Goal: Browse casually

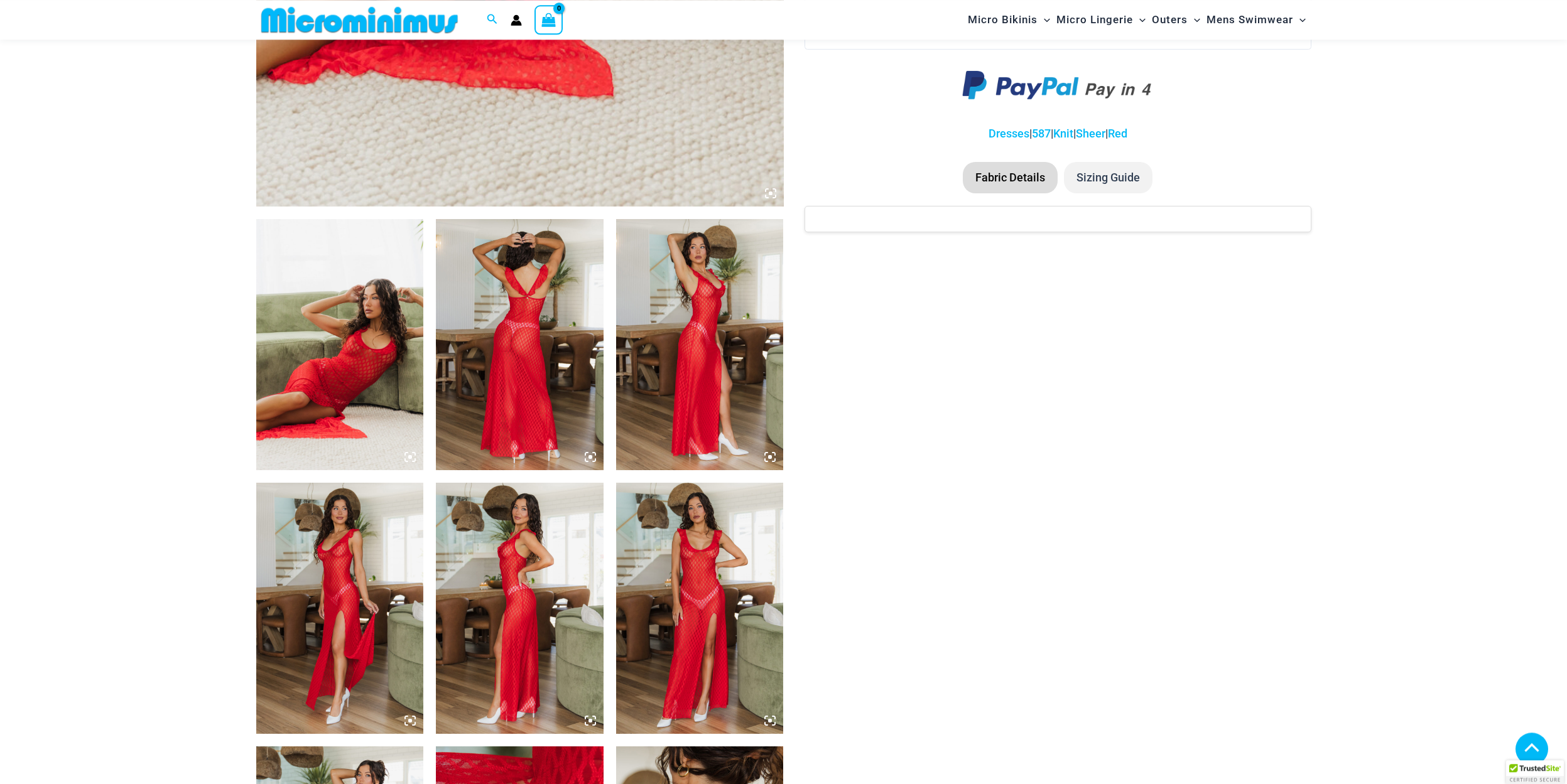
scroll to position [705, 0]
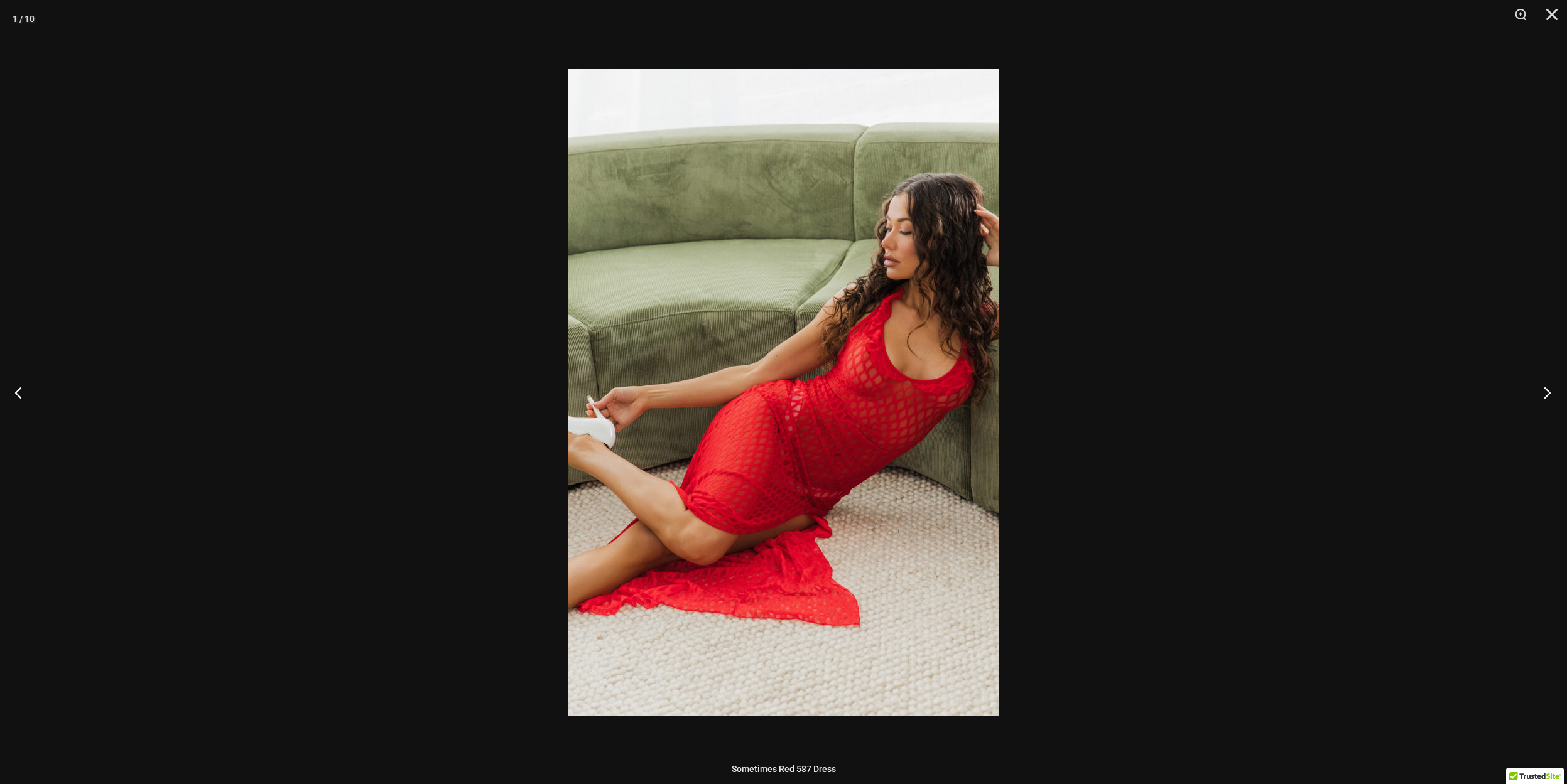
click at [1544, 393] on button "Next" at bounding box center [1543, 392] width 47 height 63
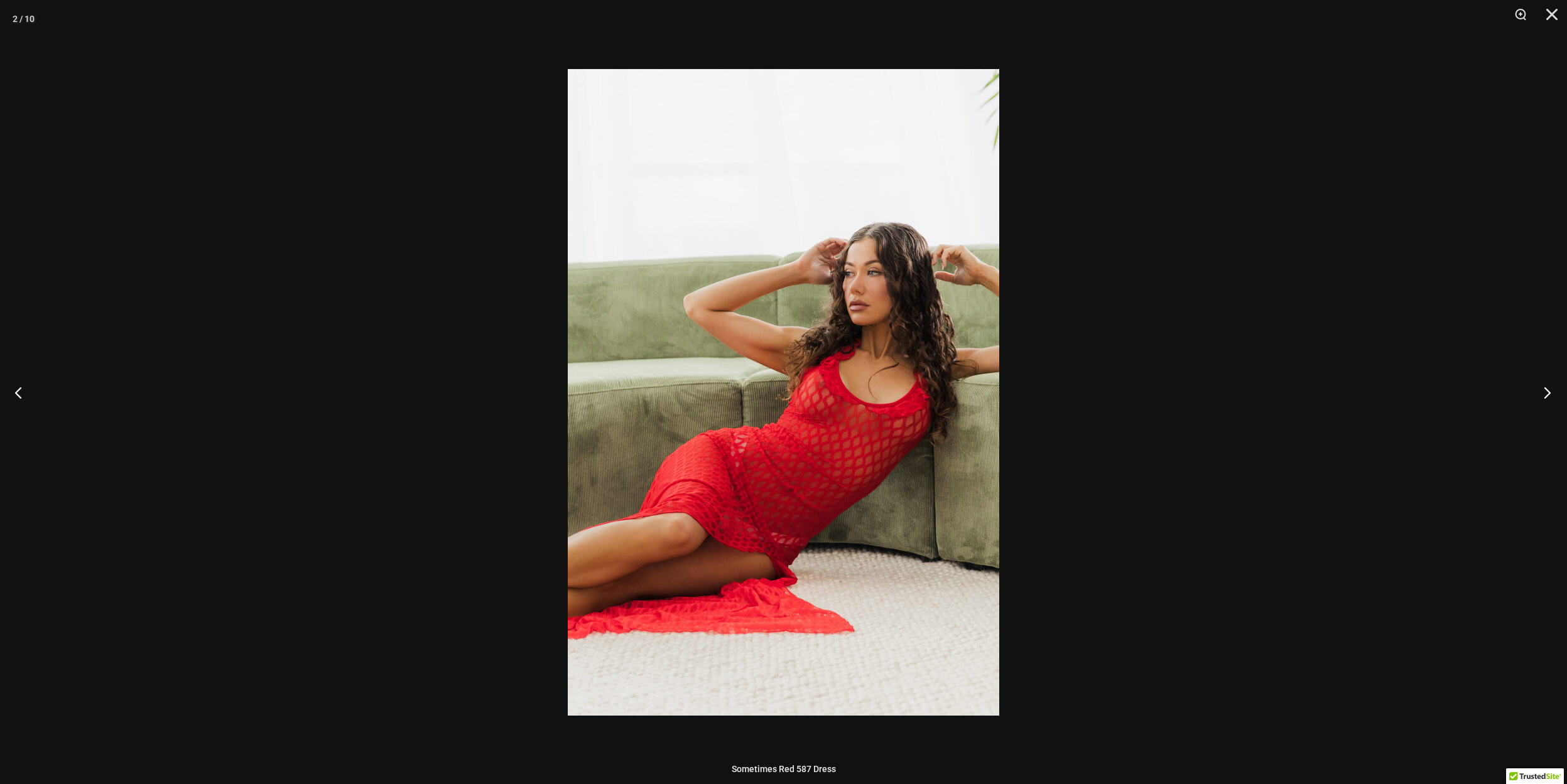
click at [1544, 393] on button "Next" at bounding box center [1543, 392] width 47 height 63
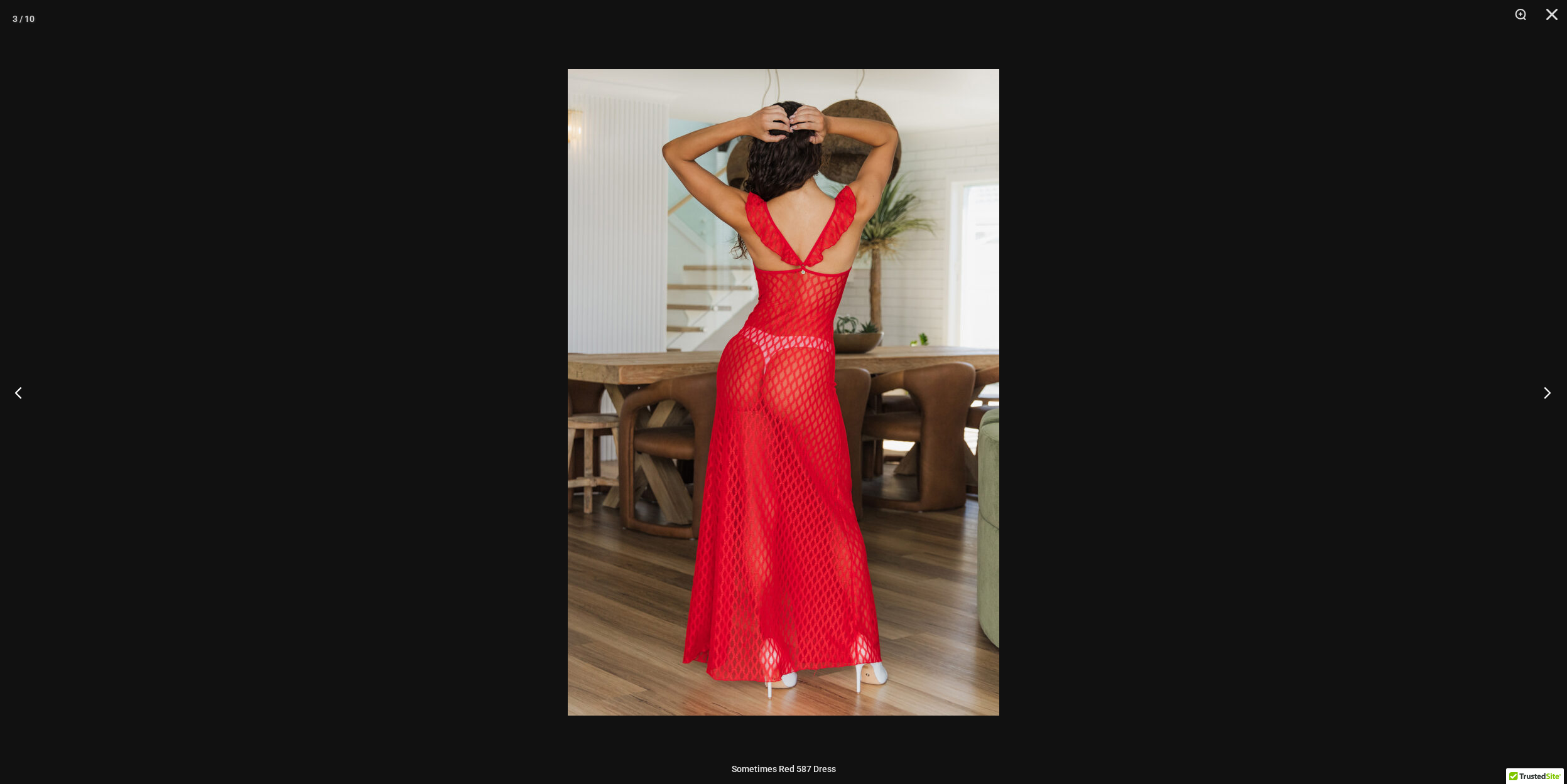
click at [1544, 393] on button "Next" at bounding box center [1543, 392] width 47 height 63
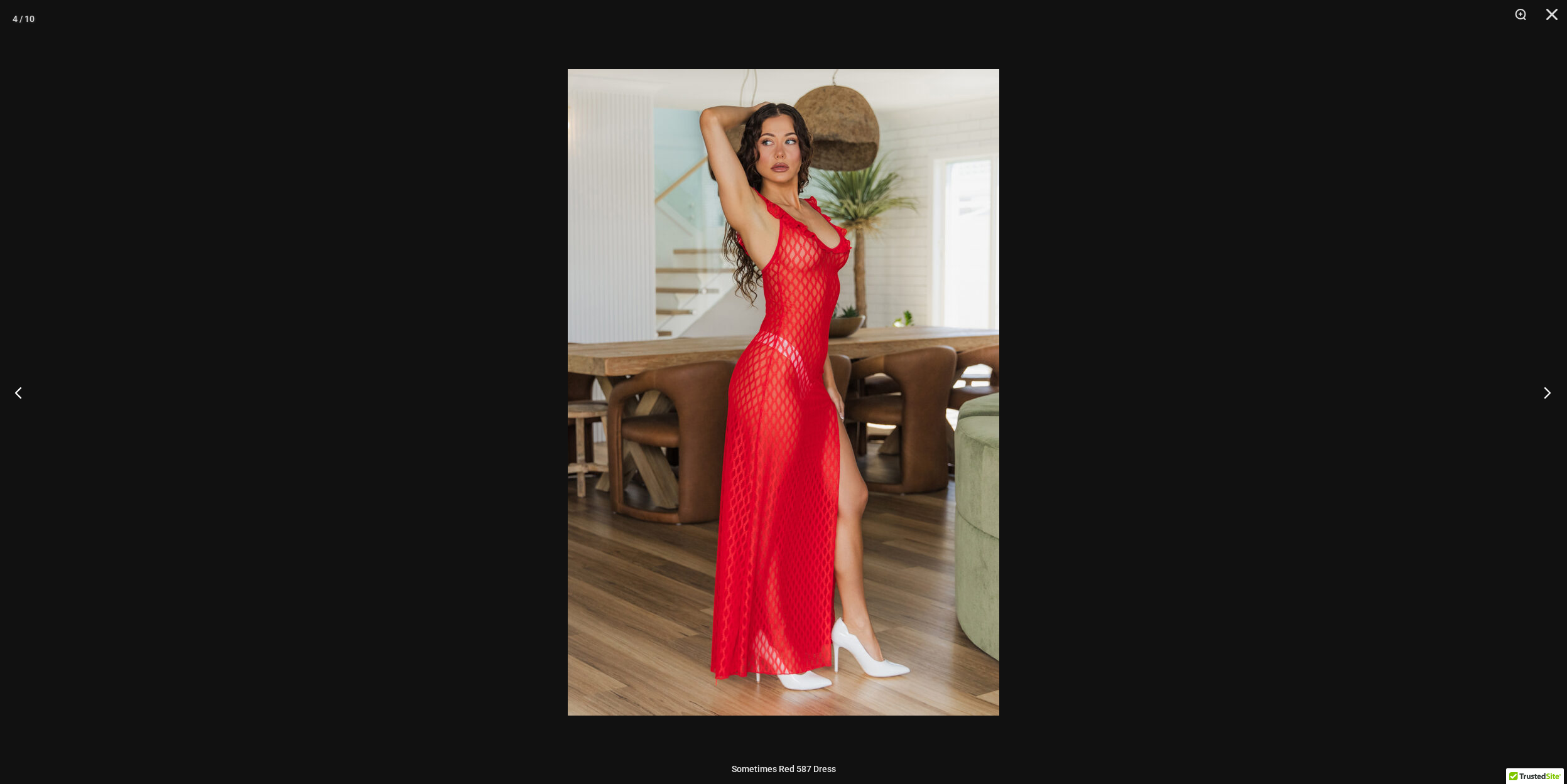
click at [1544, 393] on button "Next" at bounding box center [1543, 392] width 47 height 63
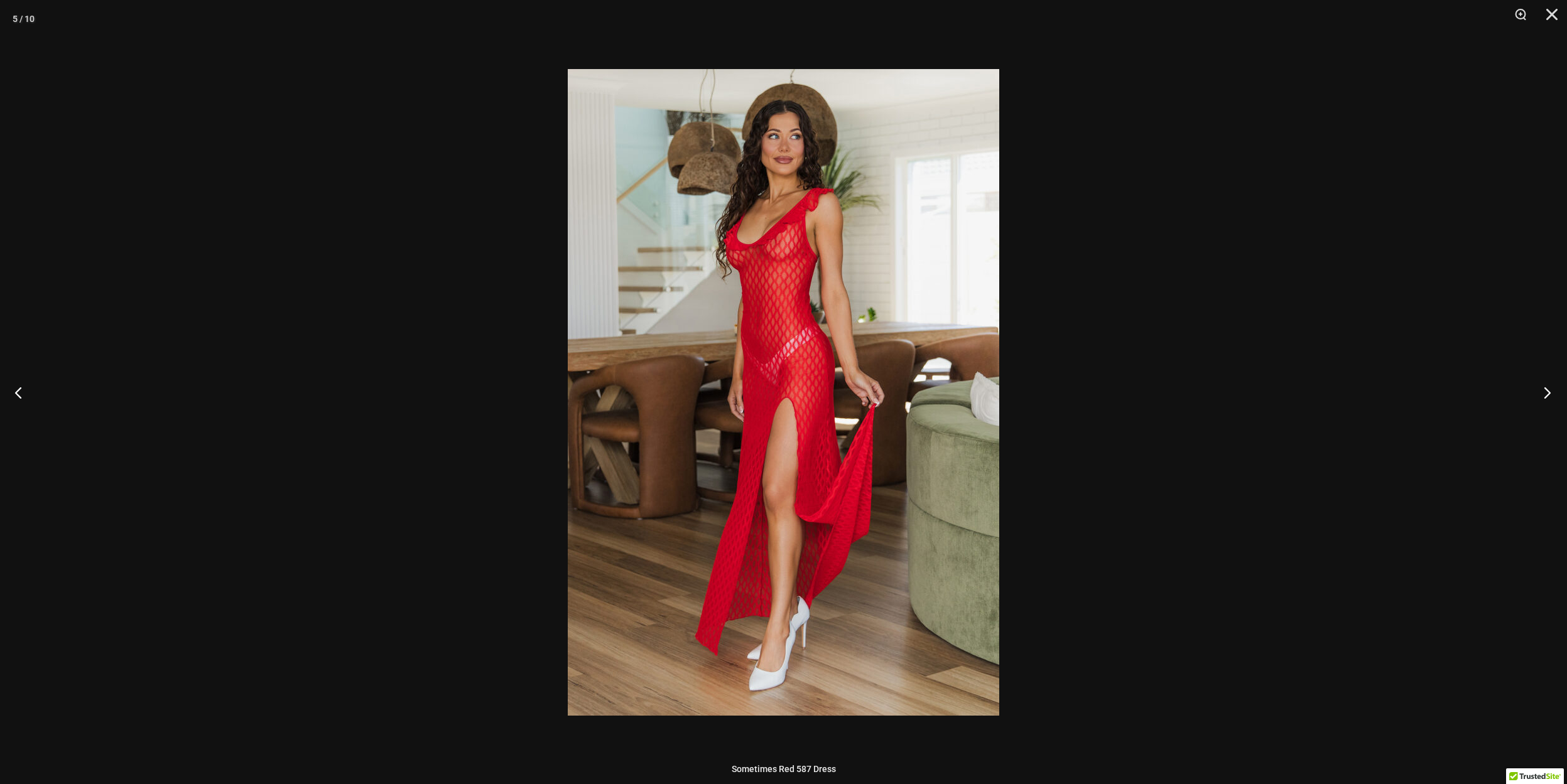
click at [1544, 393] on button "Next" at bounding box center [1543, 392] width 47 height 63
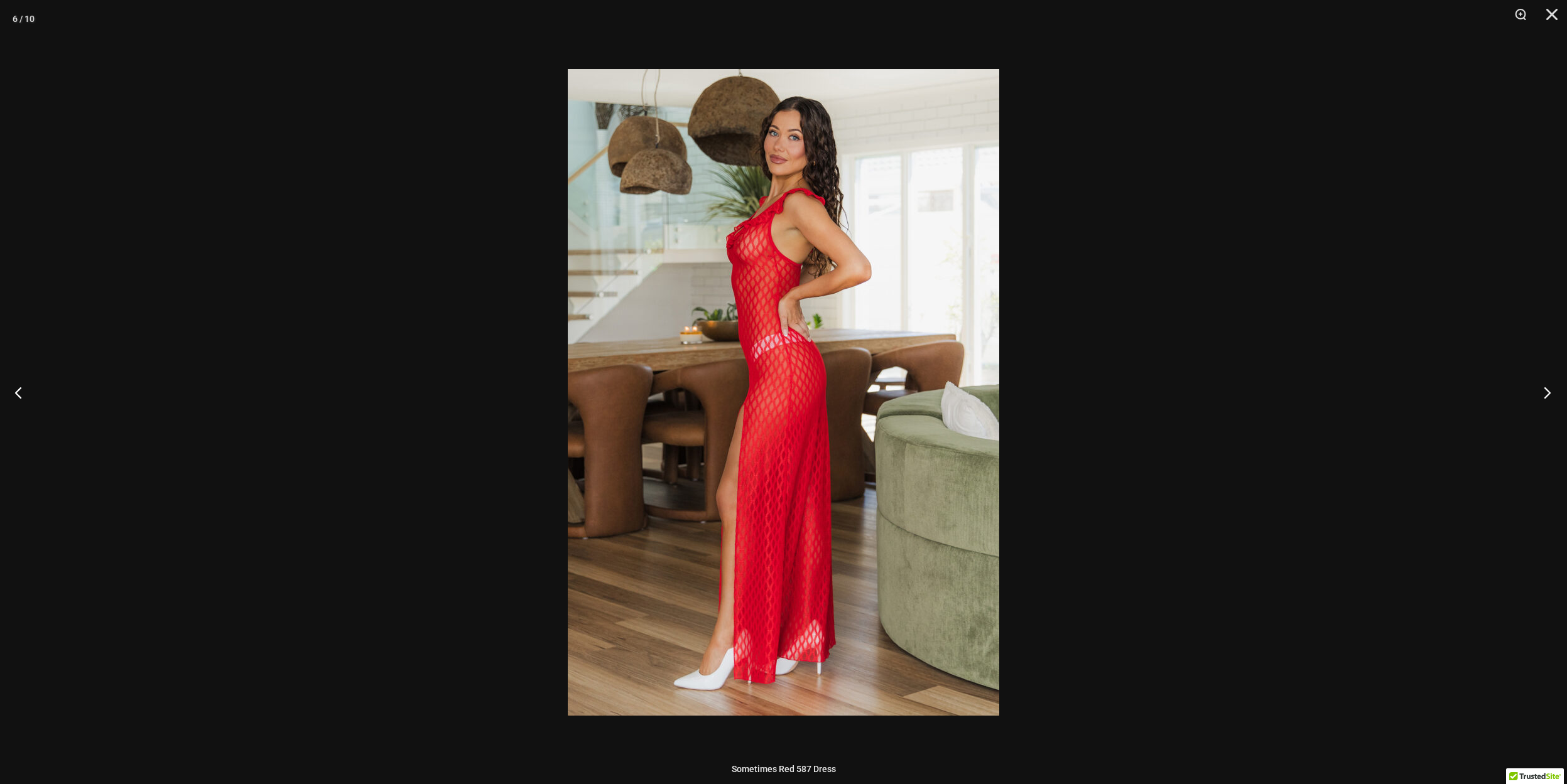
click at [1544, 393] on button "Next" at bounding box center [1543, 392] width 47 height 63
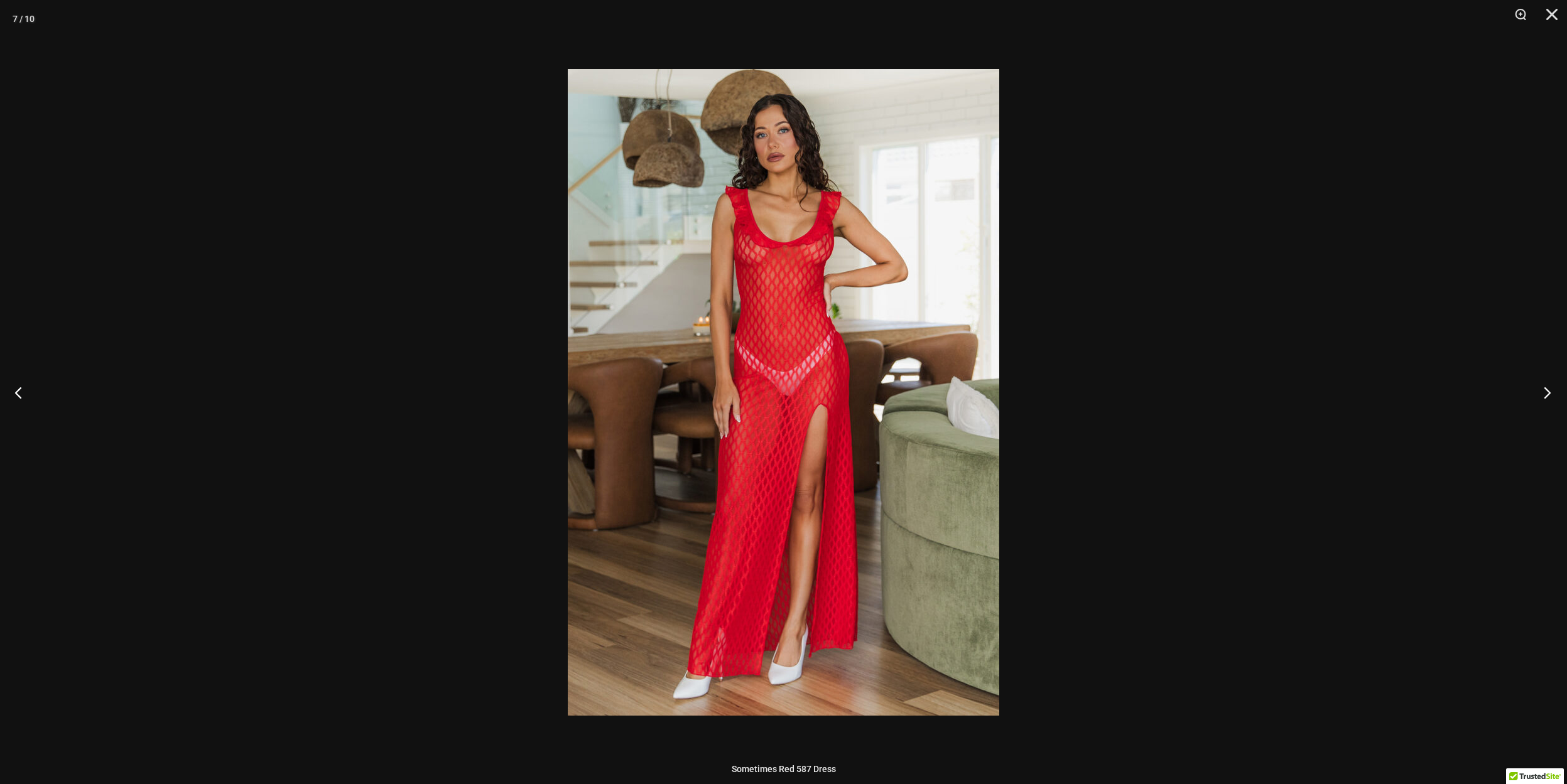
click at [1544, 393] on button "Next" at bounding box center [1543, 392] width 47 height 63
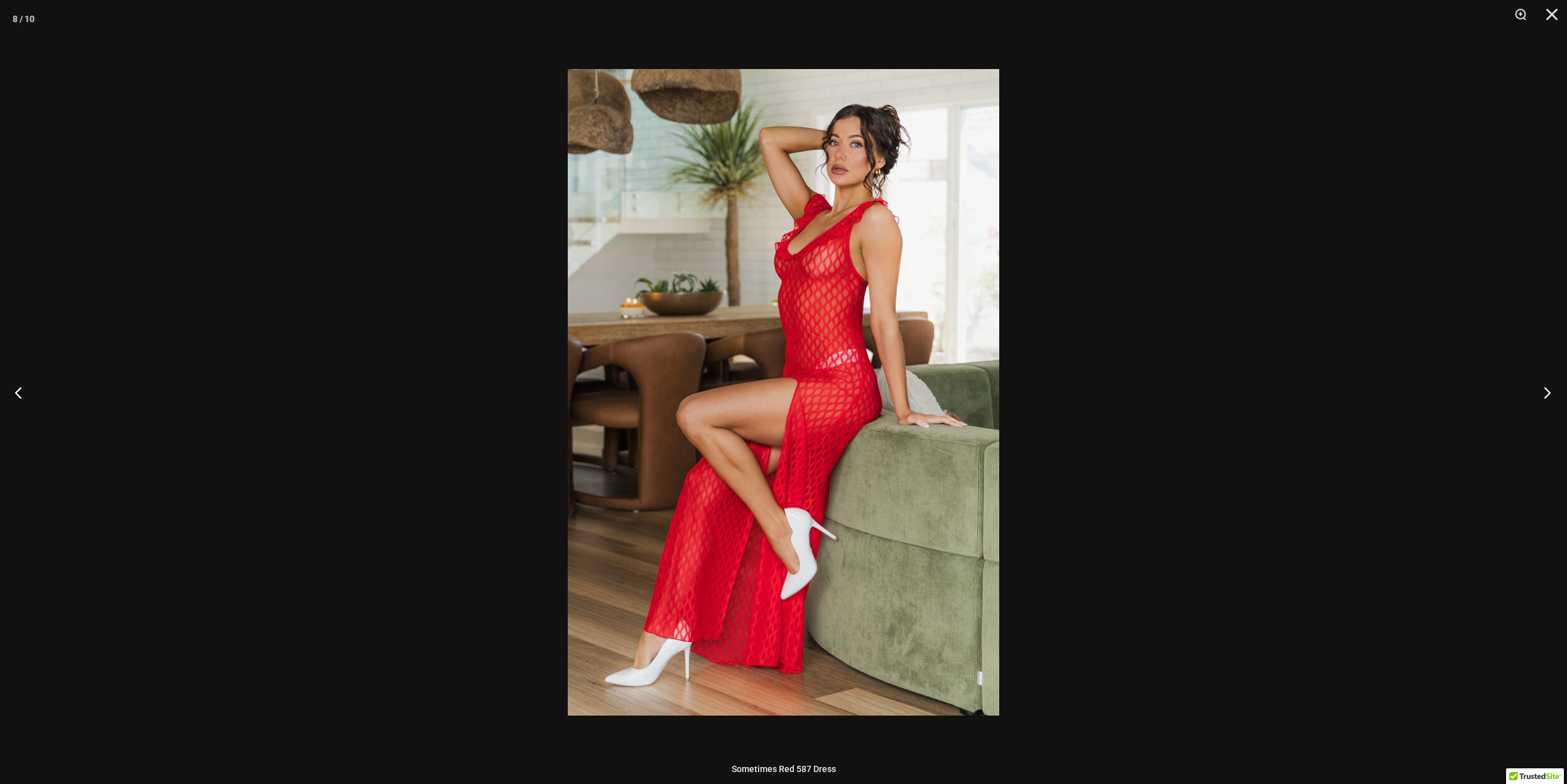
click at [1544, 393] on button "Next" at bounding box center [1543, 392] width 47 height 63
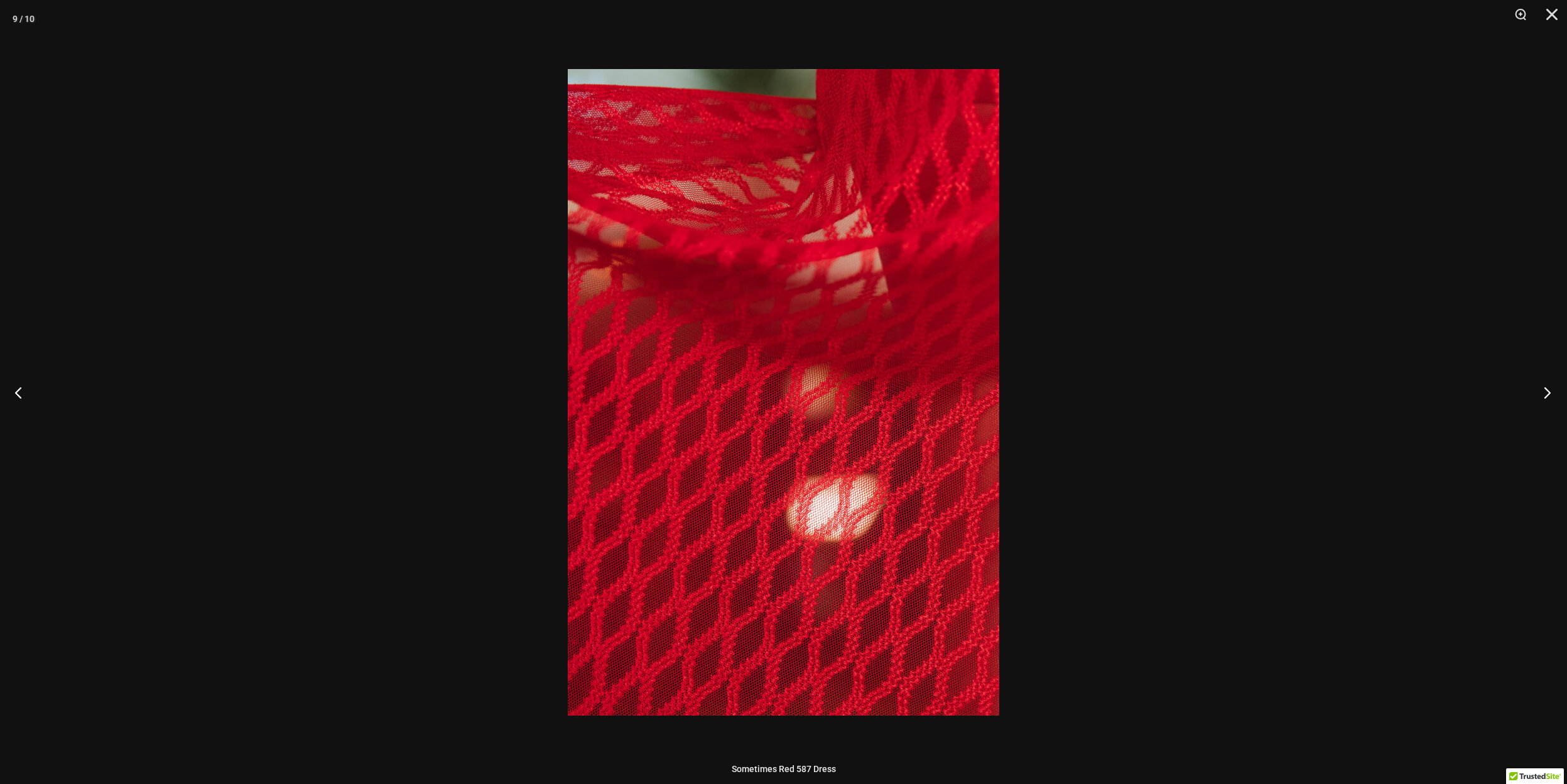
click at [1544, 393] on button "Next" at bounding box center [1543, 392] width 47 height 63
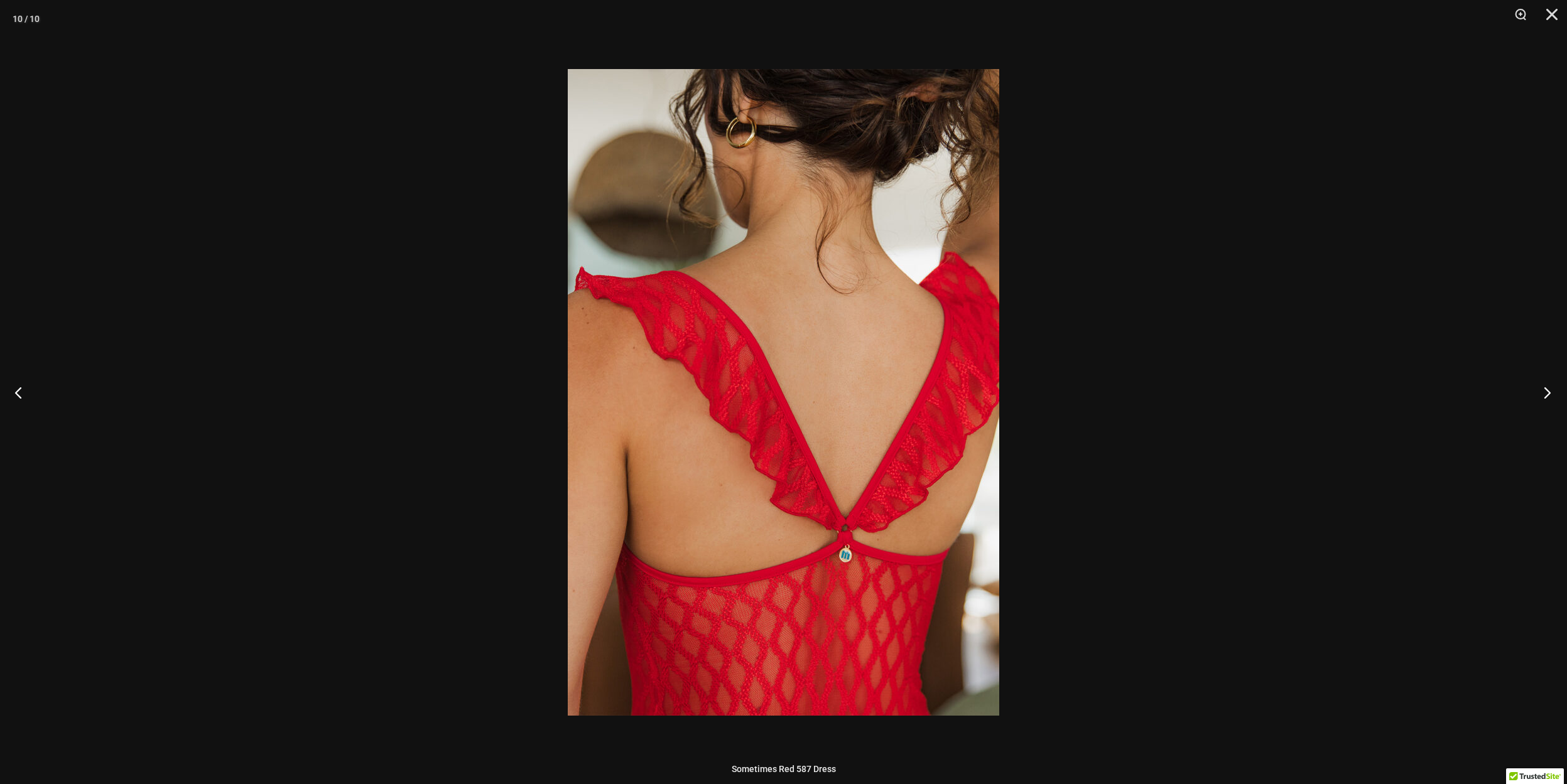
click at [1544, 393] on button "Next" at bounding box center [1543, 392] width 47 height 63
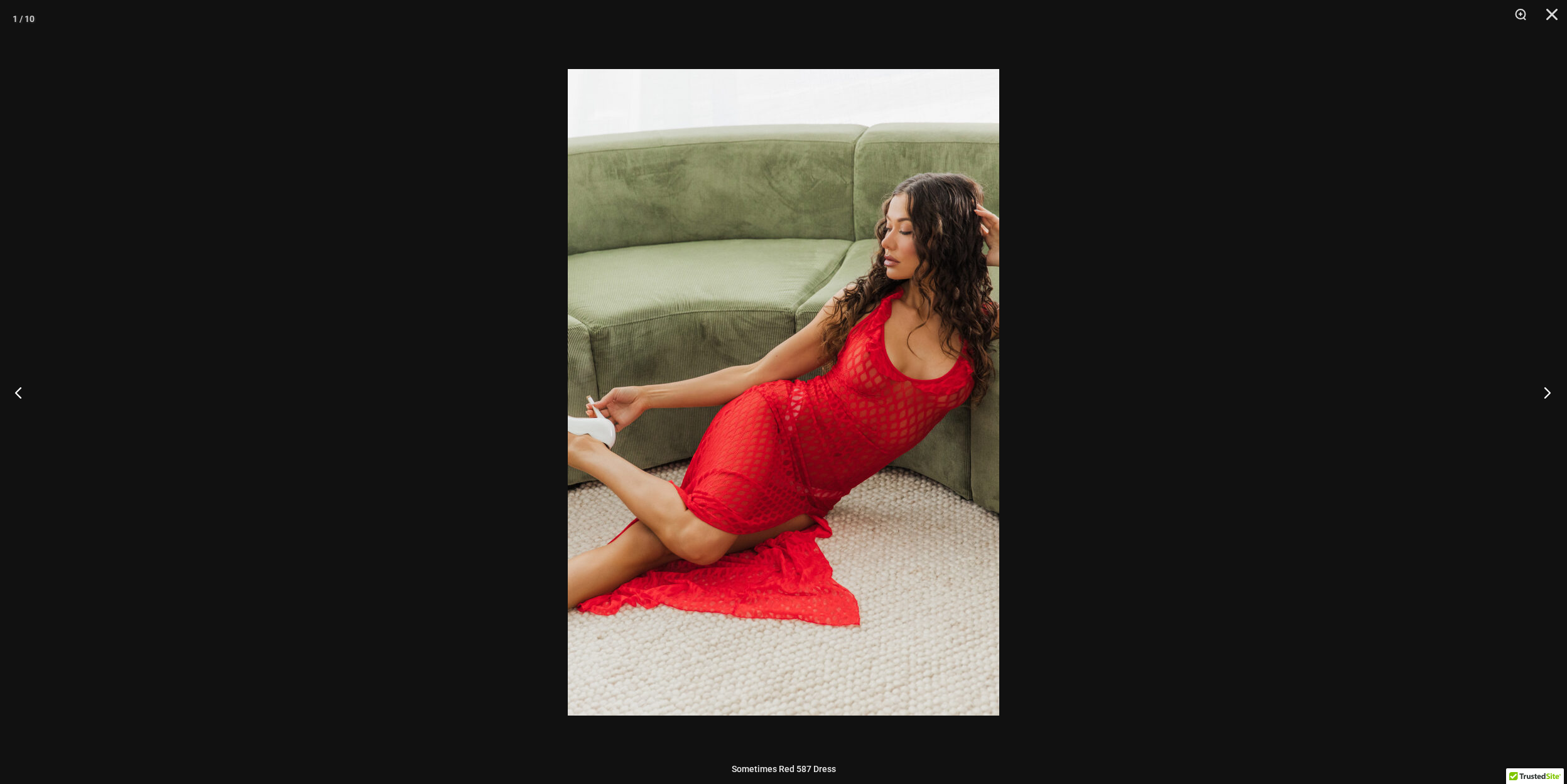
click at [1544, 393] on button "Next" at bounding box center [1543, 392] width 47 height 63
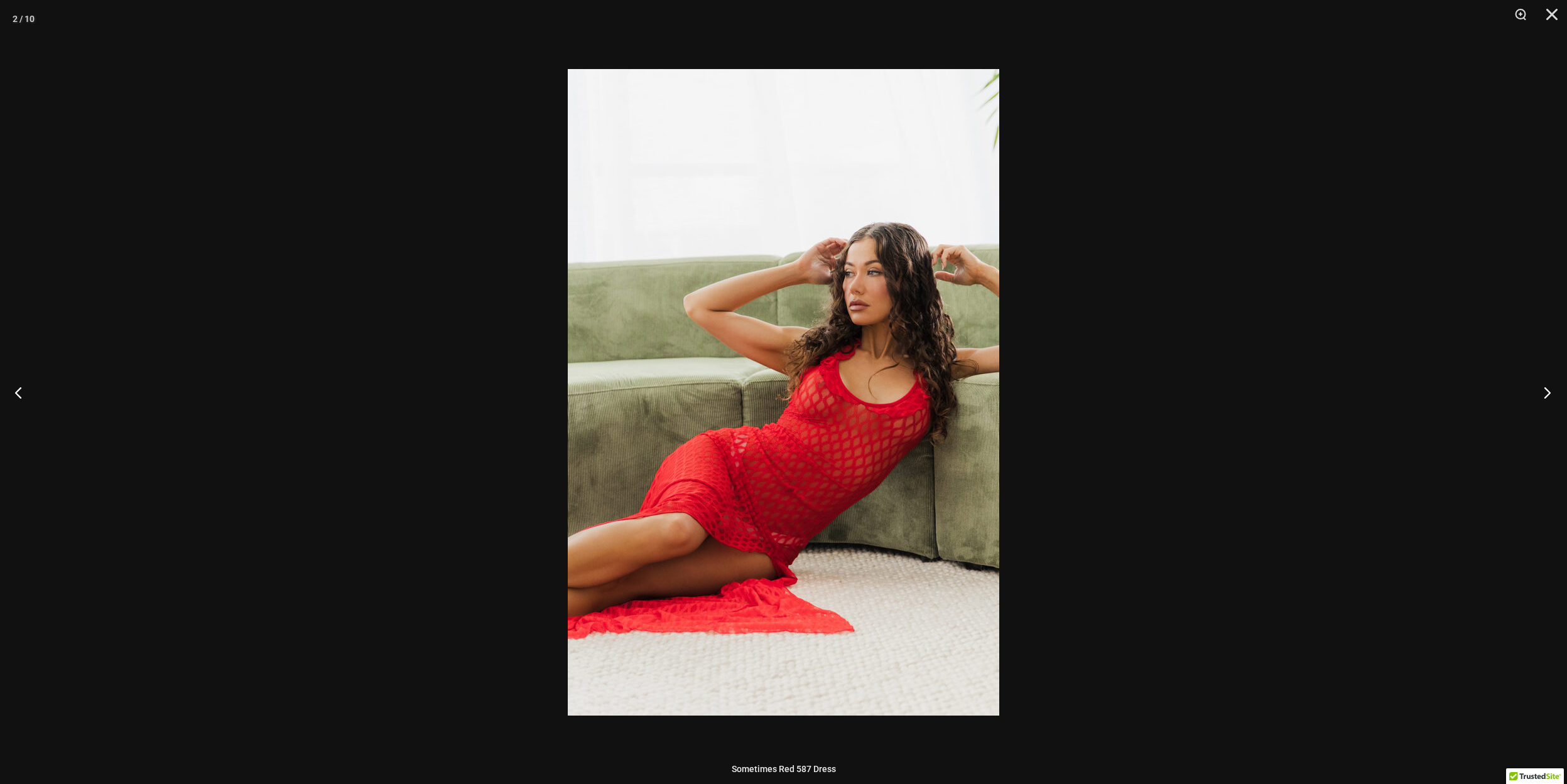
click at [1544, 393] on button "Next" at bounding box center [1543, 392] width 47 height 63
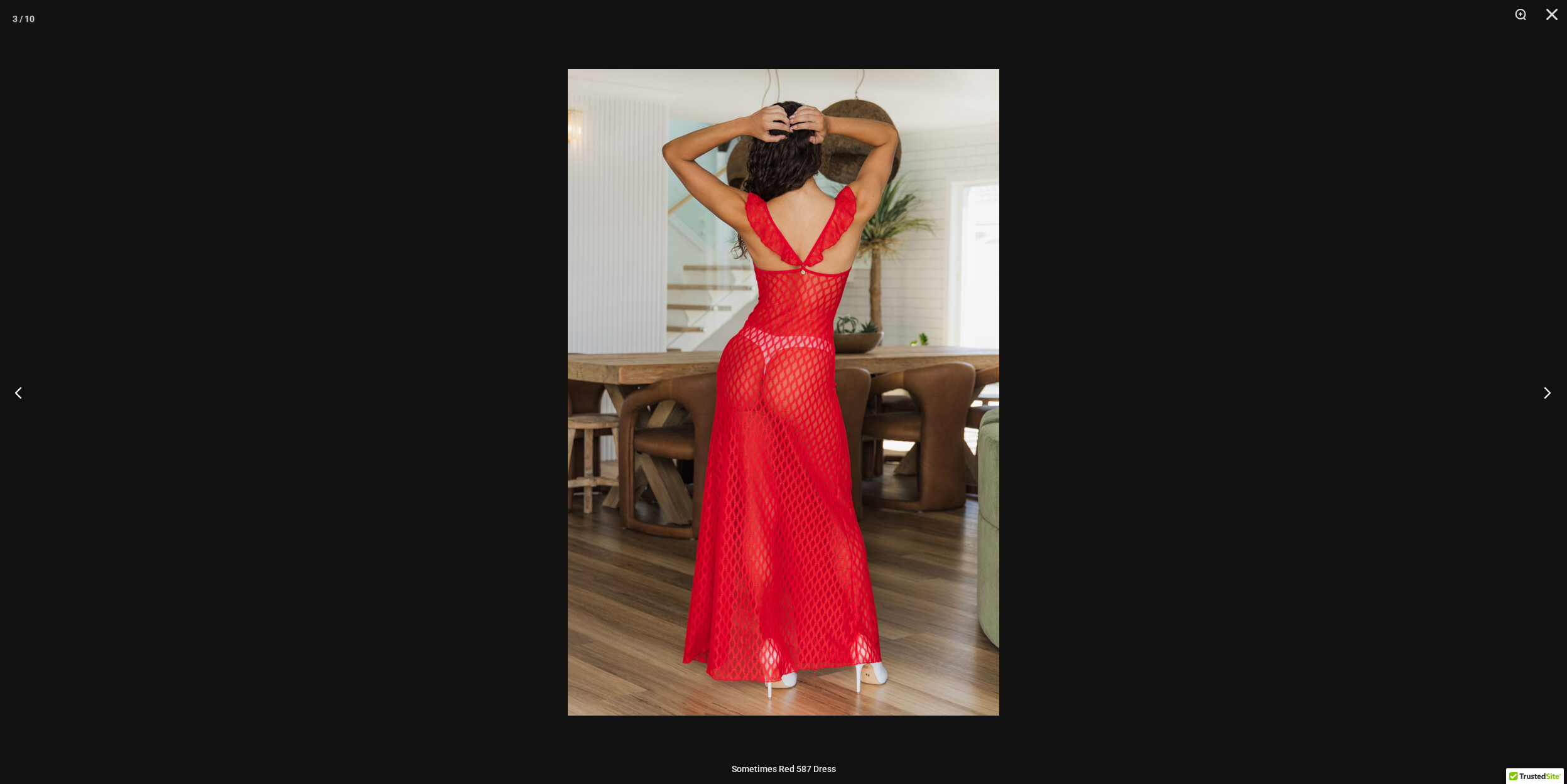
click at [1544, 393] on button "Next" at bounding box center [1543, 392] width 47 height 63
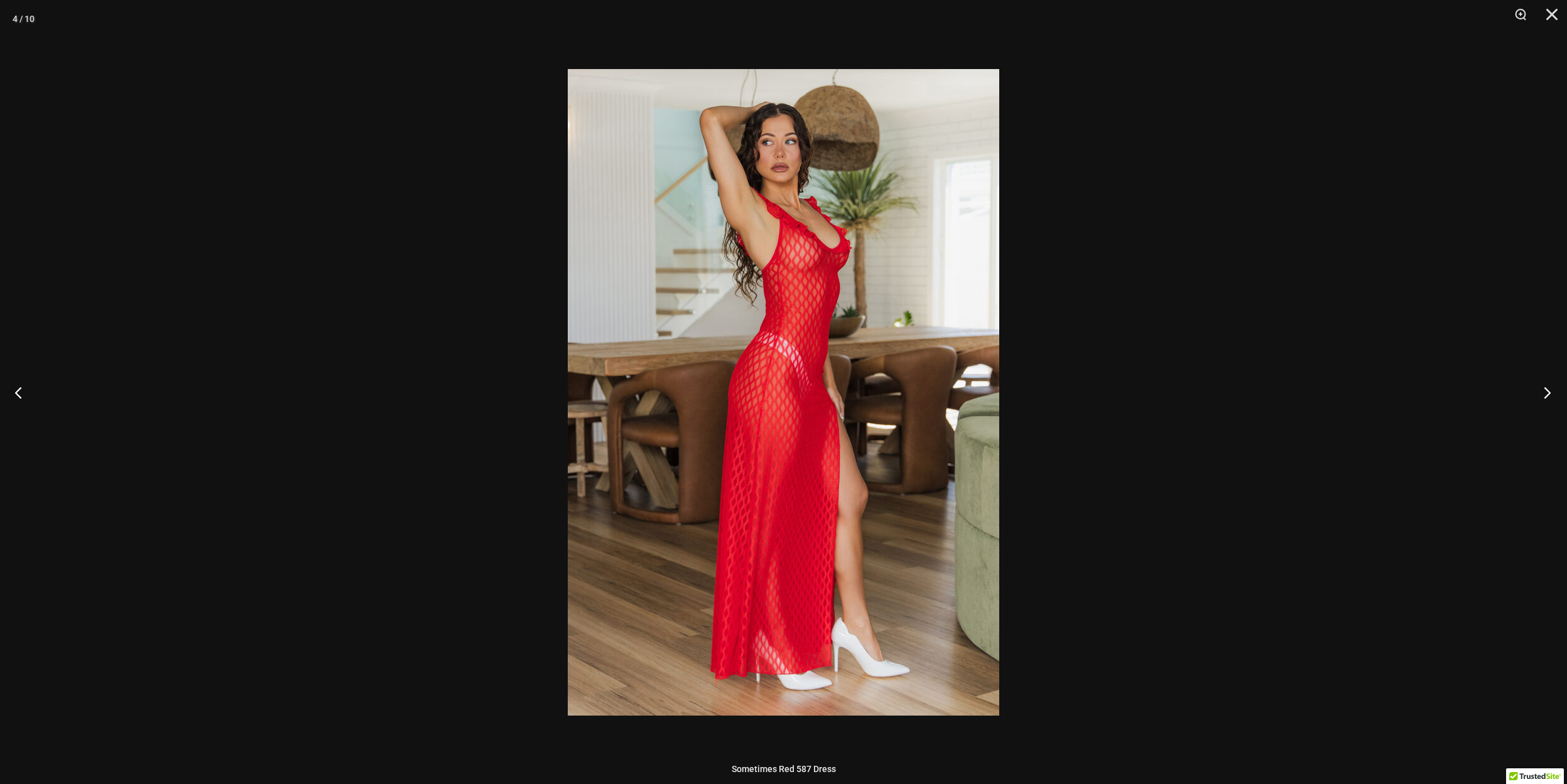
click at [1544, 393] on button "Next" at bounding box center [1543, 392] width 47 height 63
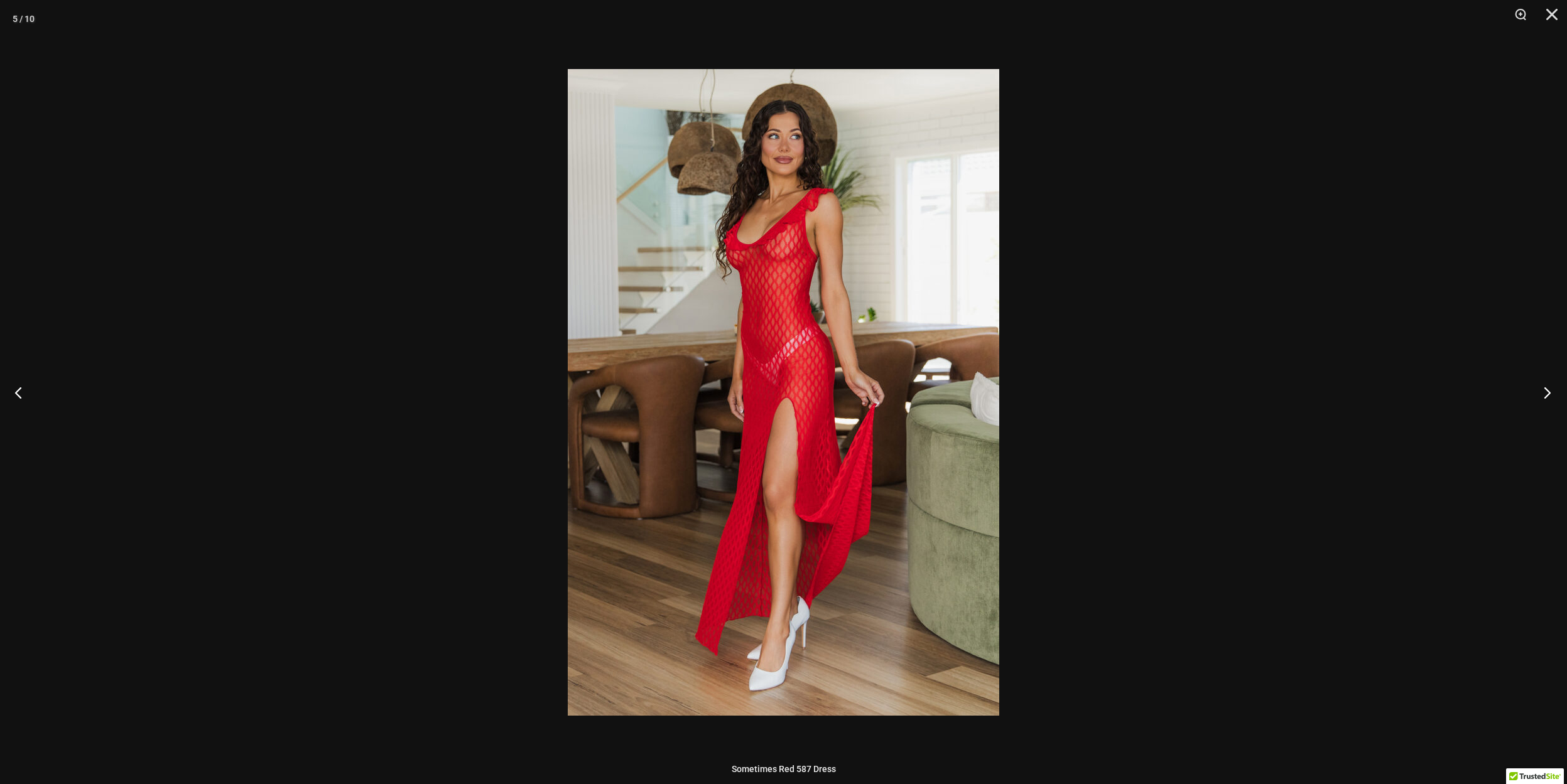
click at [1544, 393] on button "Next" at bounding box center [1543, 392] width 47 height 63
